Goal: Task Accomplishment & Management: Manage account settings

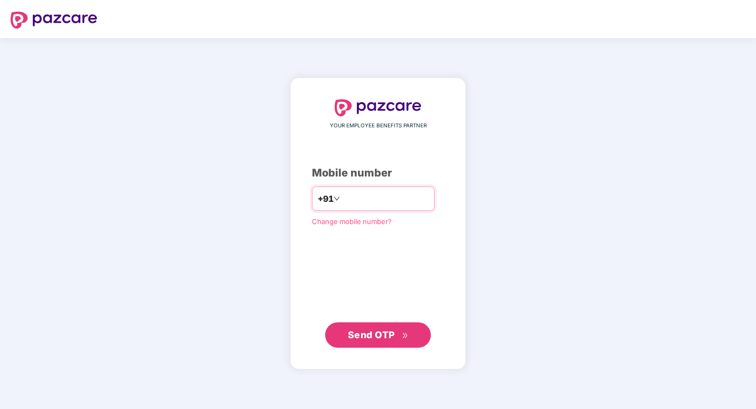
click at [342, 205] on input "number" at bounding box center [385, 198] width 87 height 17
type input "**********"
click at [347, 331] on button "Send OTP" at bounding box center [378, 334] width 106 height 25
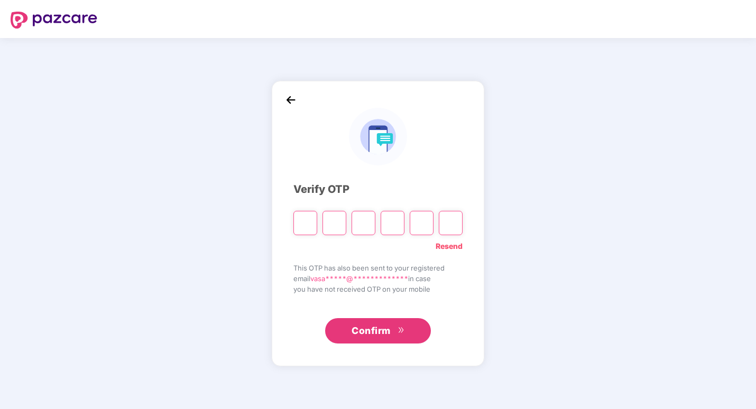
type input "*"
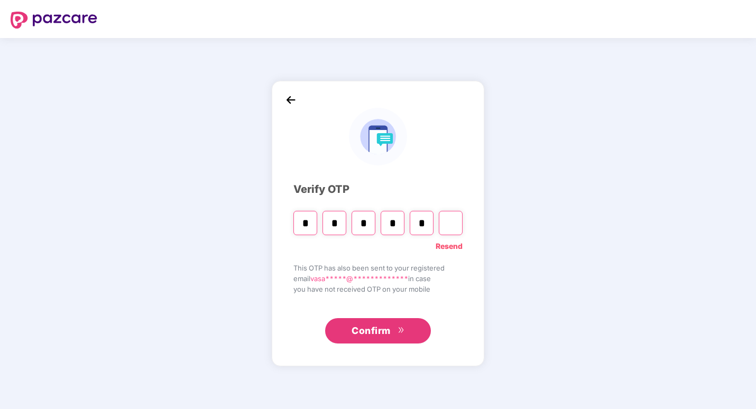
type input "*"
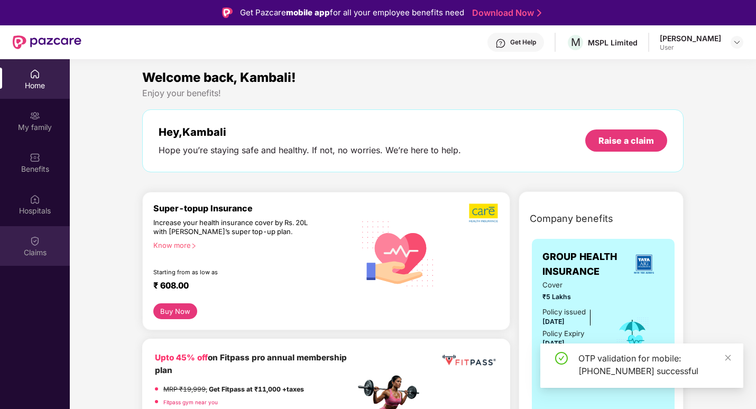
click at [35, 245] on img at bounding box center [35, 241] width 11 height 11
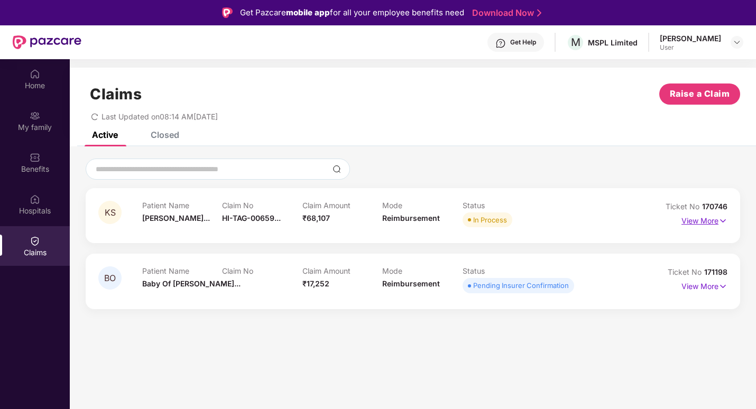
click at [696, 224] on p "View More" at bounding box center [704, 220] width 46 height 14
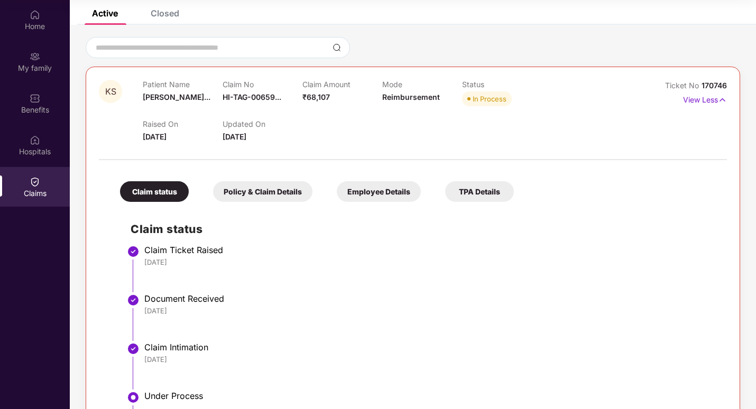
scroll to position [39, 0]
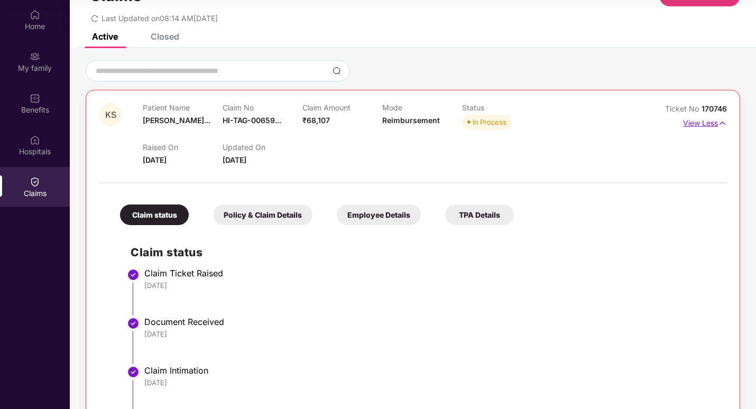
click at [708, 127] on p "View Less" at bounding box center [705, 122] width 44 height 14
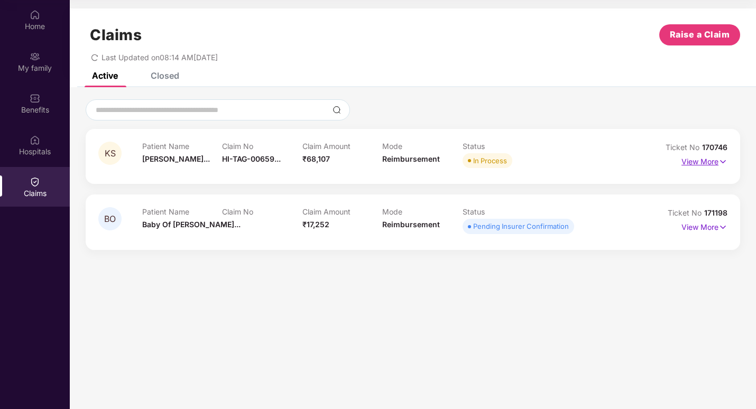
scroll to position [0, 0]
click at [699, 227] on p "View More" at bounding box center [704, 226] width 46 height 14
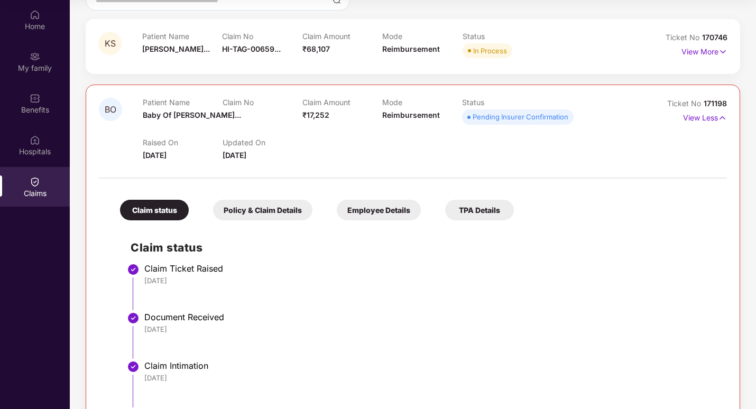
scroll to position [57, 0]
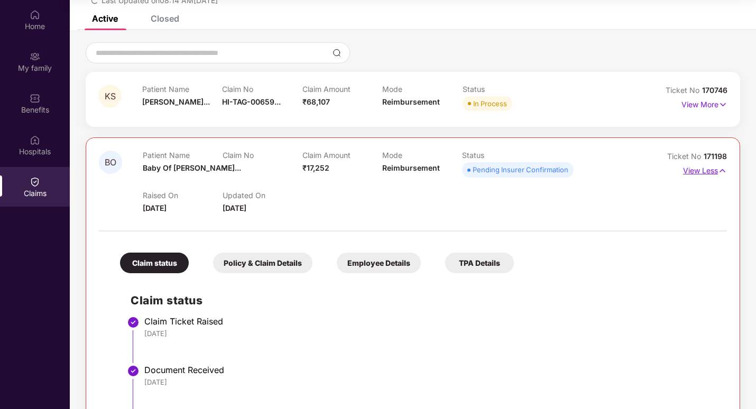
click at [711, 175] on p "View Less" at bounding box center [705, 169] width 44 height 14
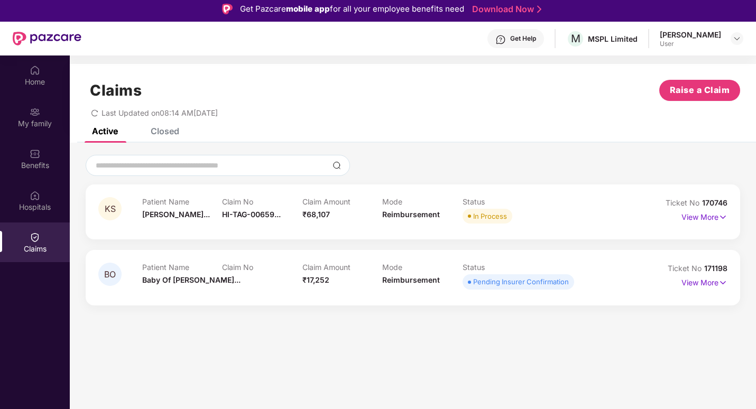
scroll to position [0, 0]
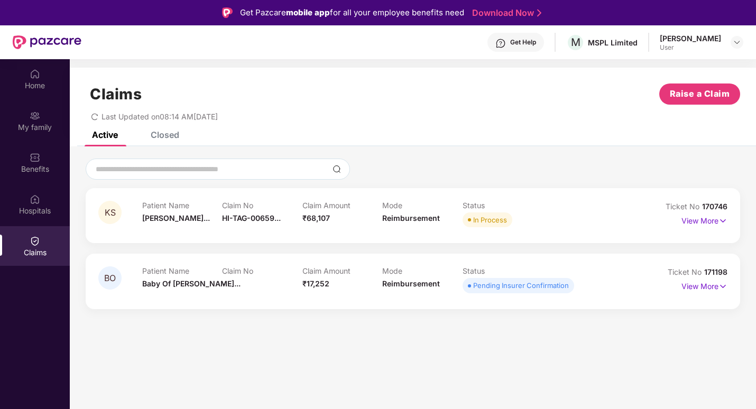
click at [731, 39] on div at bounding box center [737, 42] width 13 height 13
click at [732, 40] on div at bounding box center [737, 42] width 13 height 13
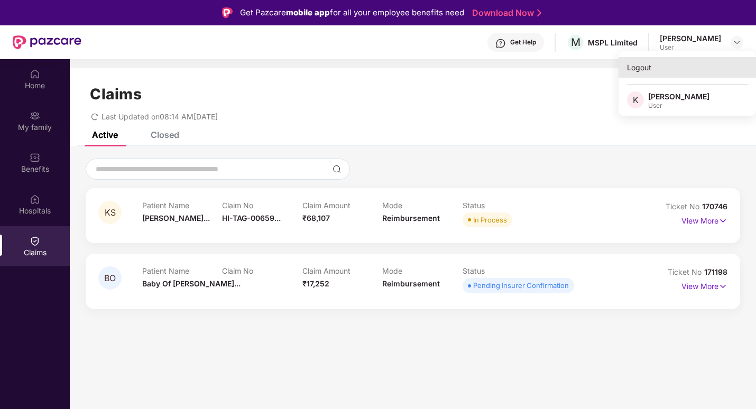
click at [643, 68] on div "Logout" at bounding box center [687, 67] width 137 height 21
